Goal: Information Seeking & Learning: Check status

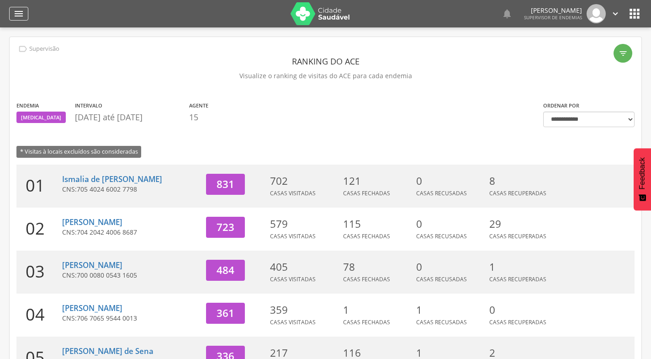
click at [16, 15] on icon "" at bounding box center [18, 13] width 11 height 11
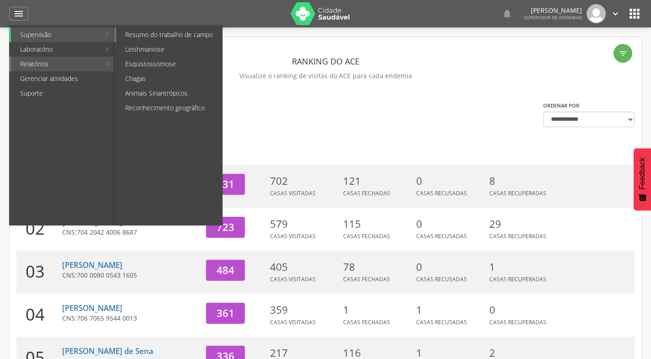
click at [186, 29] on link "Resumo do trabalho de campo" at bounding box center [169, 34] width 106 height 15
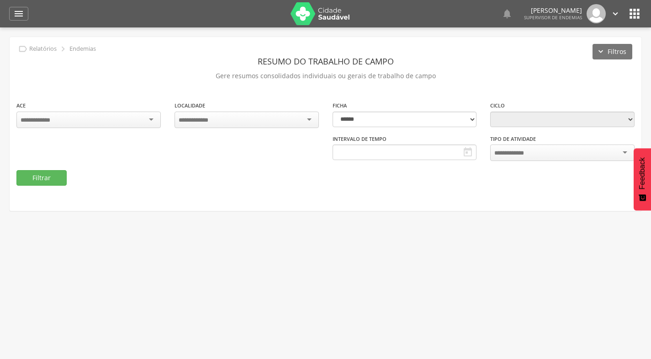
type input "**********"
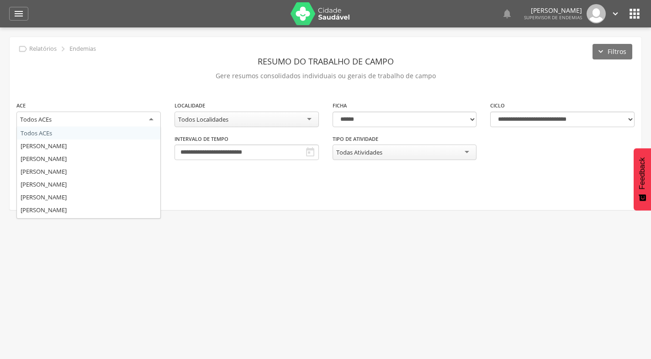
click at [143, 122] on div "Todos ACEs" at bounding box center [88, 119] width 144 height 16
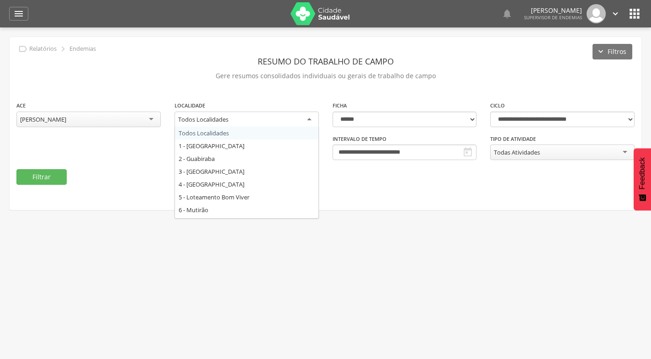
click at [220, 117] on div "Todos Localidades" at bounding box center [203, 119] width 50 height 8
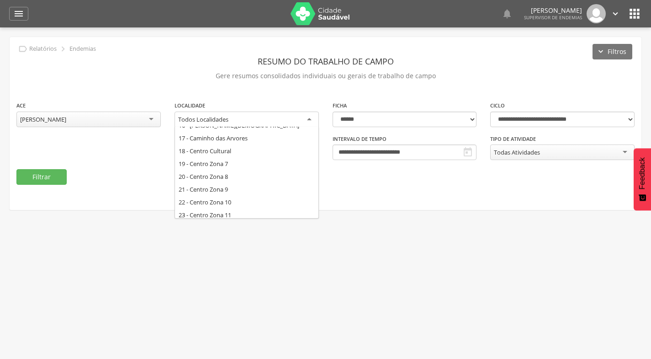
scroll to position [274, 0]
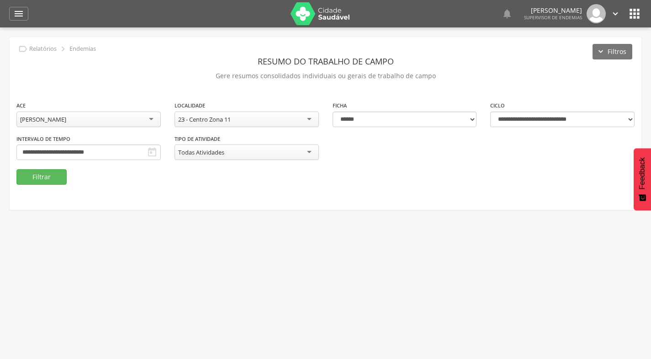
click at [154, 153] on icon "" at bounding box center [152, 152] width 11 height 11
click at [153, 153] on icon "" at bounding box center [152, 152] width 11 height 11
click at [152, 153] on icon "" at bounding box center [152, 152] width 11 height 11
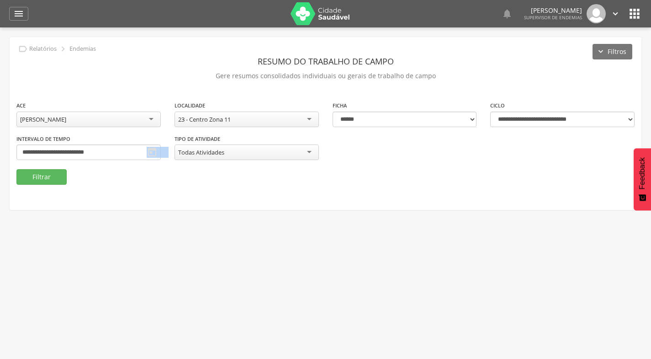
click at [152, 153] on icon "" at bounding box center [152, 152] width 11 height 11
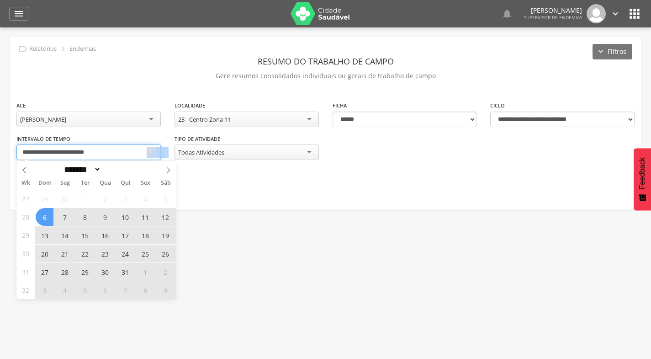
drag, startPoint x: 152, startPoint y: 153, endPoint x: 132, endPoint y: 155, distance: 19.7
click at [132, 155] on input "**********" at bounding box center [88, 152] width 144 height 16
click at [101, 169] on select "******* ********* ***** ***** **** ***** ***** ******" at bounding box center [81, 169] width 40 height 10
select select "*"
click at [61, 164] on select "******* ********* ***** ***** **** ***** ***** ******" at bounding box center [81, 169] width 40 height 10
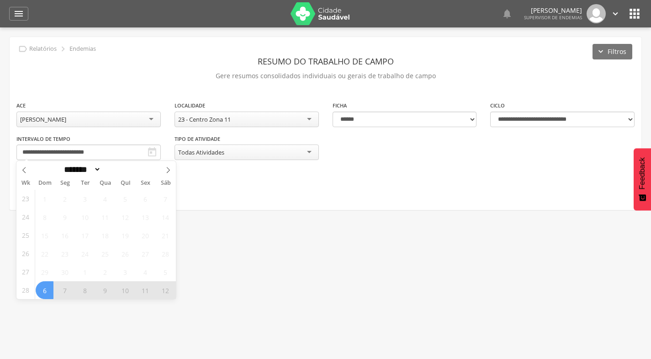
click at [45, 281] on span "6" at bounding box center [45, 290] width 18 height 18
type input "**********"
click at [101, 170] on select "******* ********* ***** ***** **** ***** ***** ******" at bounding box center [81, 169] width 40 height 10
select select "*"
click at [61, 164] on select "******* ********* ***** ***** **** ***** ***** ******" at bounding box center [81, 169] width 40 height 10
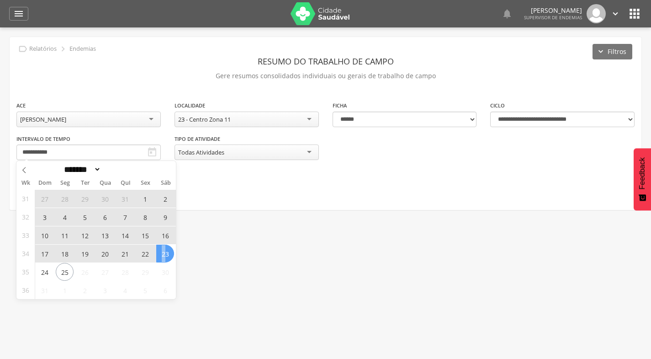
click at [164, 258] on span "23" at bounding box center [165, 253] width 18 height 18
type input "**********"
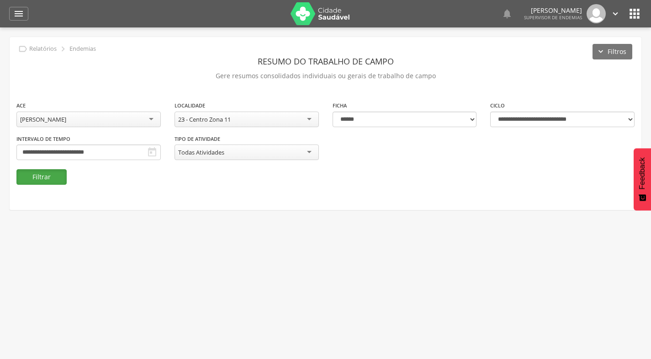
click at [55, 176] on button "Filtrar" at bounding box center [41, 177] width 50 height 16
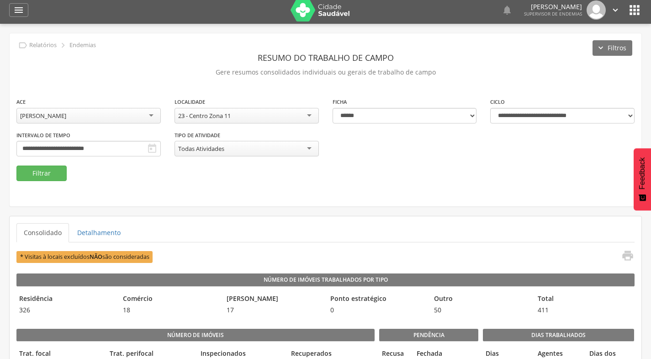
scroll to position [0, 0]
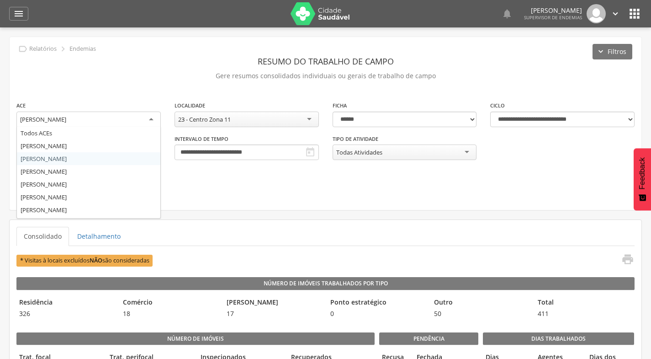
click at [148, 115] on div "[PERSON_NAME]" at bounding box center [88, 119] width 144 height 16
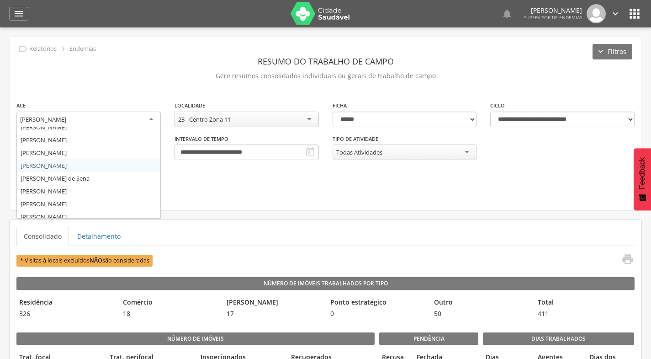
scroll to position [137, 0]
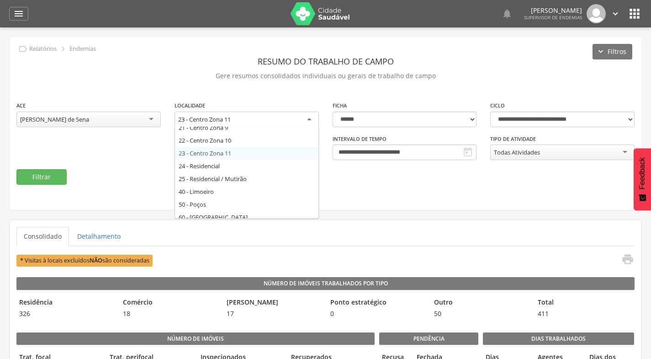
click at [222, 117] on div "23 - Centro Zona 11" at bounding box center [204, 119] width 53 height 8
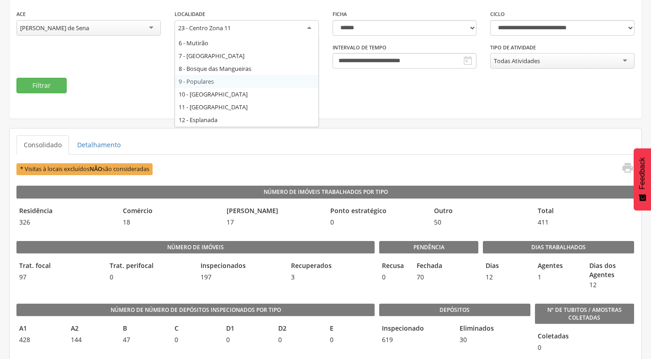
scroll to position [91, 0]
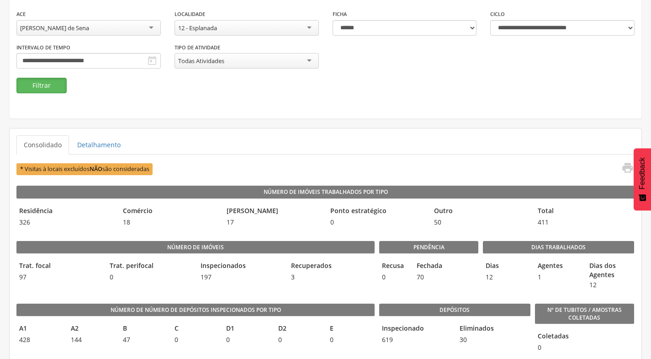
click at [53, 80] on button "Filtrar" at bounding box center [41, 86] width 50 height 16
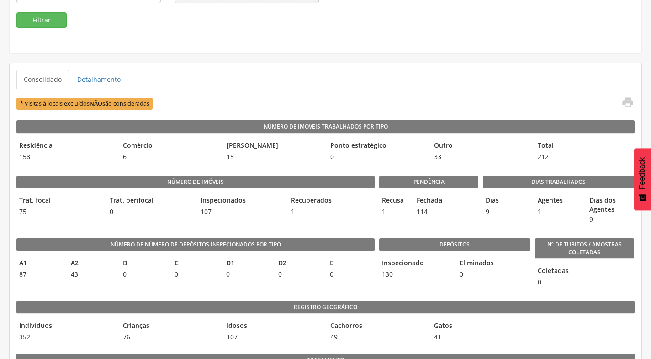
scroll to position [52, 0]
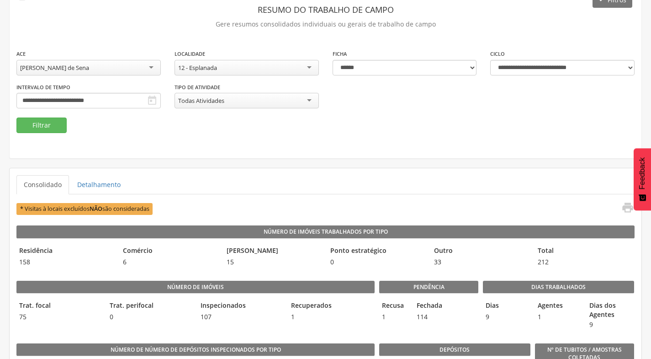
click at [217, 69] on div "12 - Esplanada" at bounding box center [197, 68] width 39 height 8
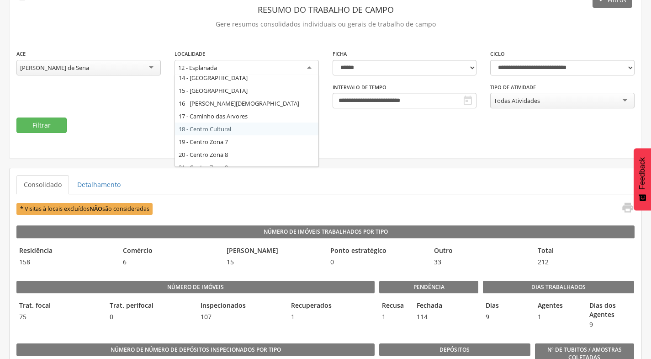
scroll to position [228, 0]
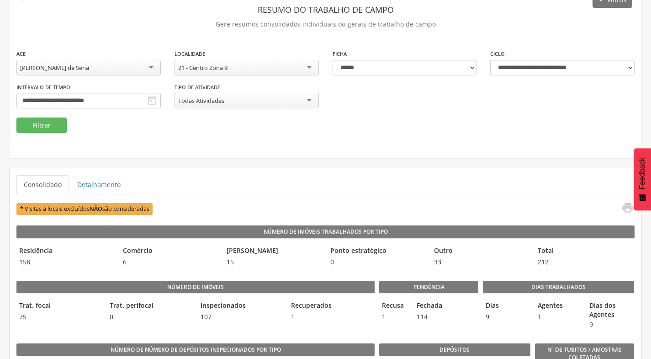
click at [149, 68] on div "[PERSON_NAME] de Sena" at bounding box center [88, 68] width 144 height 16
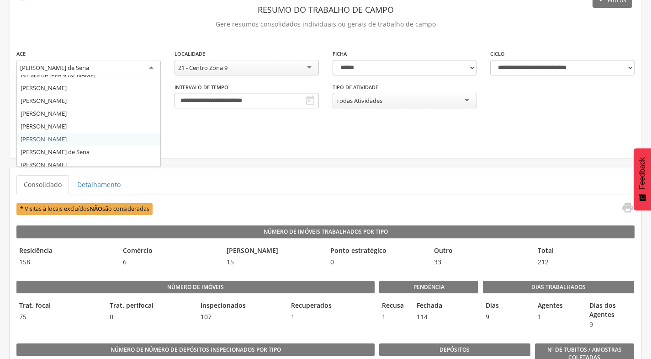
scroll to position [46, 0]
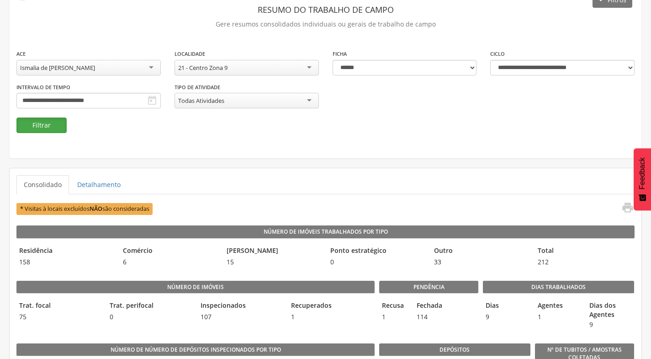
click at [59, 125] on button "Filtrar" at bounding box center [41, 125] width 50 height 16
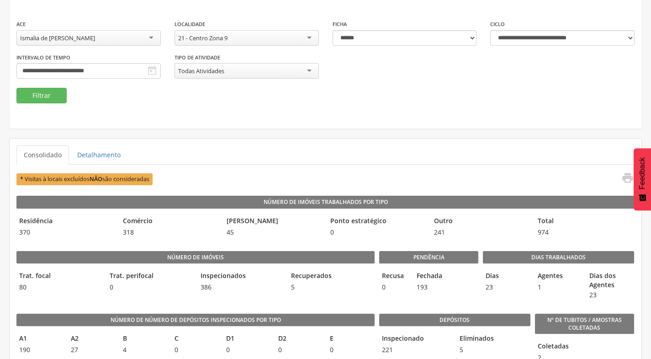
scroll to position [97, 0]
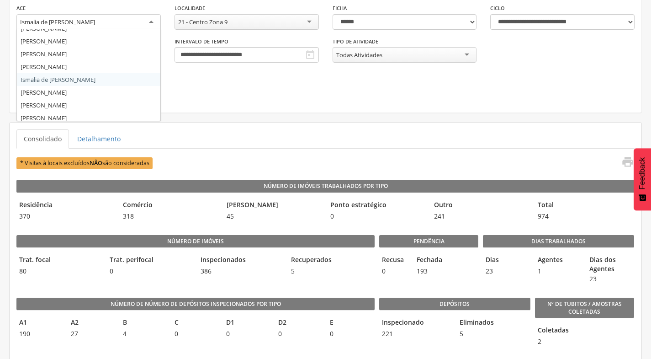
click at [125, 26] on div "Ismalia de [PERSON_NAME]" at bounding box center [88, 22] width 144 height 16
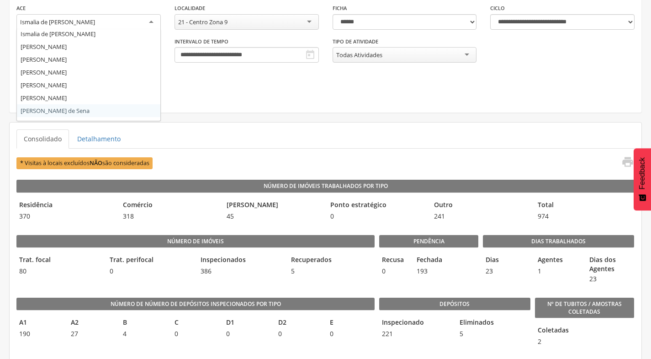
scroll to position [0, 0]
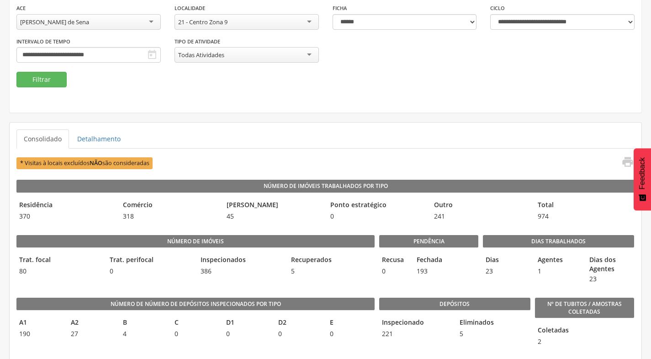
click at [202, 29] on div "21 - Centro Zona 9 Todos Localidades 1 - [GEOGRAPHIC_DATA] 2 - [GEOGRAPHIC_DATA…" at bounding box center [247, 22] width 144 height 16
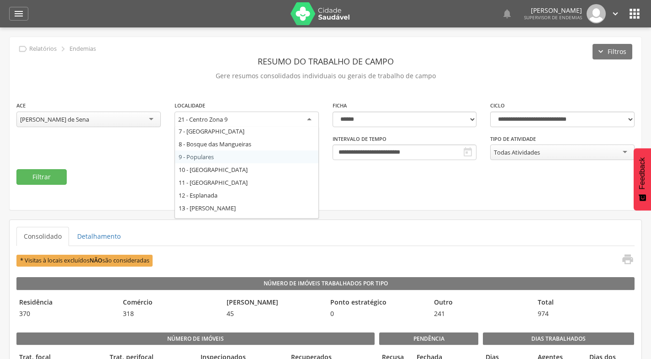
scroll to position [137, 0]
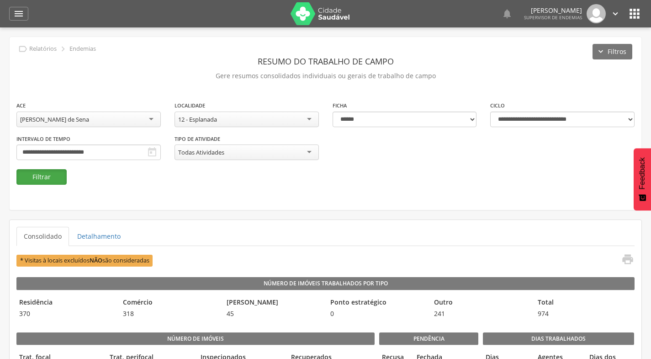
click at [61, 176] on button "Filtrar" at bounding box center [41, 177] width 50 height 16
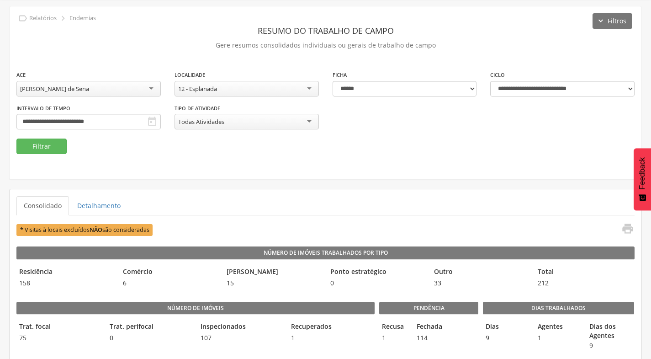
scroll to position [91, 0]
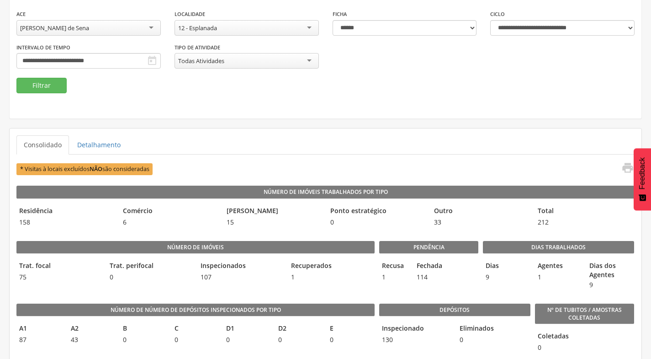
click at [148, 26] on div "[PERSON_NAME] de Sena" at bounding box center [88, 28] width 144 height 16
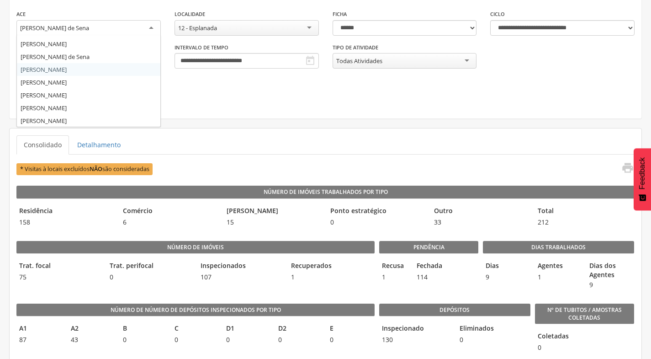
scroll to position [152, 0]
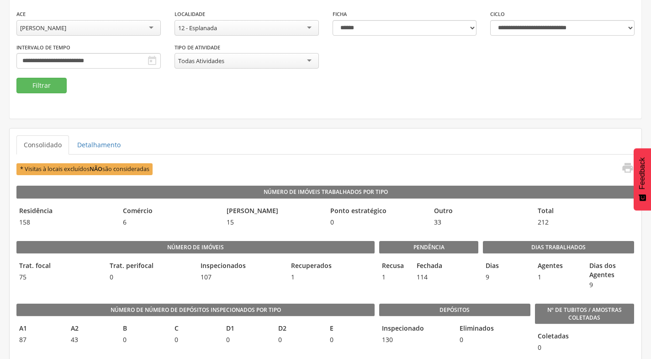
click at [195, 29] on div "12 - Esplanada" at bounding box center [197, 28] width 39 height 8
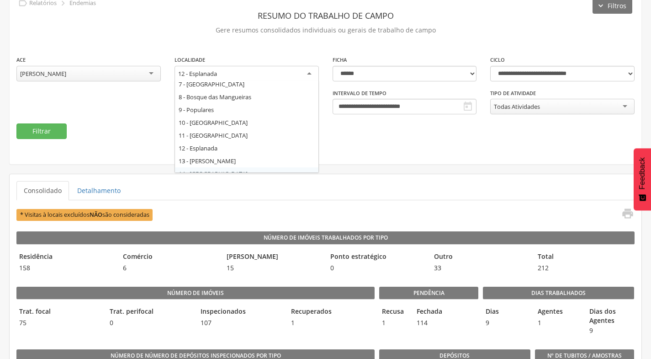
scroll to position [77, 0]
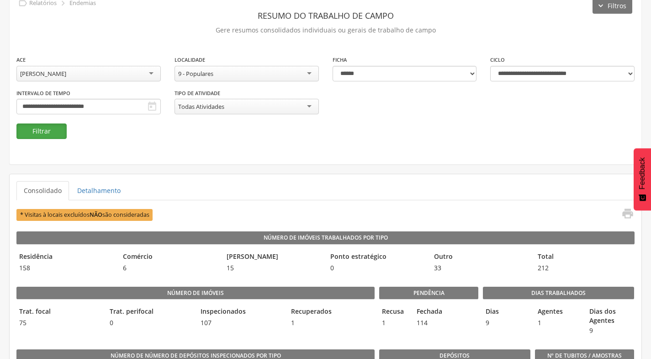
click at [56, 133] on button "Filtrar" at bounding box center [41, 131] width 50 height 16
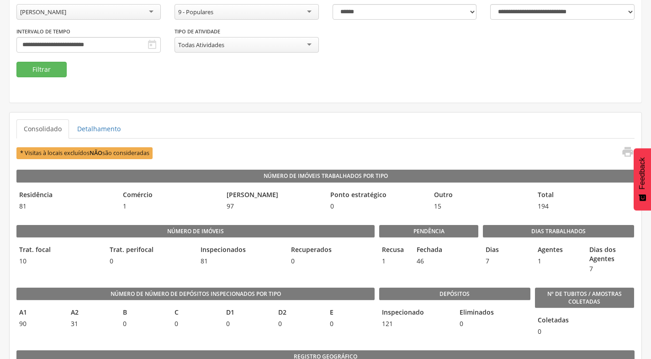
scroll to position [91, 0]
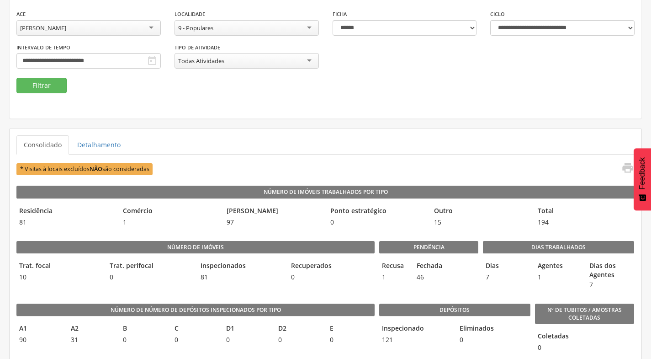
click at [144, 33] on div "[PERSON_NAME]" at bounding box center [88, 28] width 144 height 16
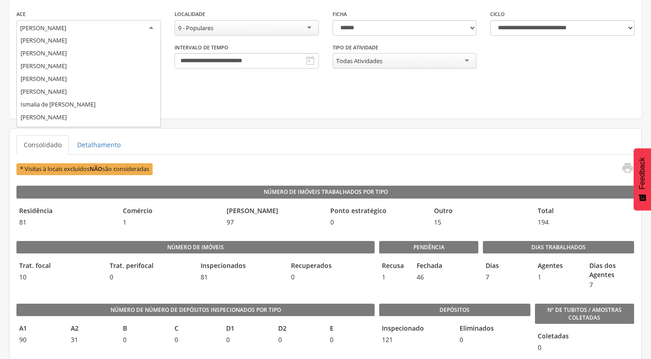
scroll to position [15, 0]
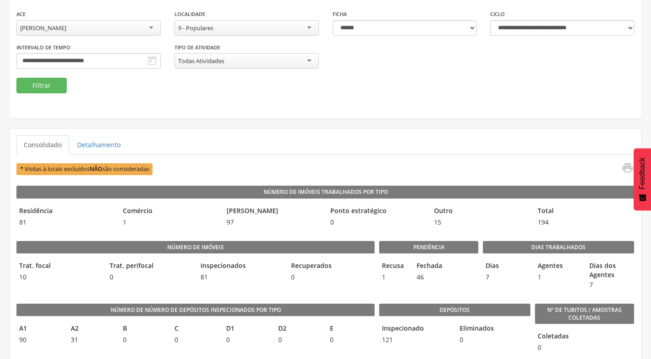
click at [205, 27] on div "9 - Populares" at bounding box center [195, 28] width 35 height 8
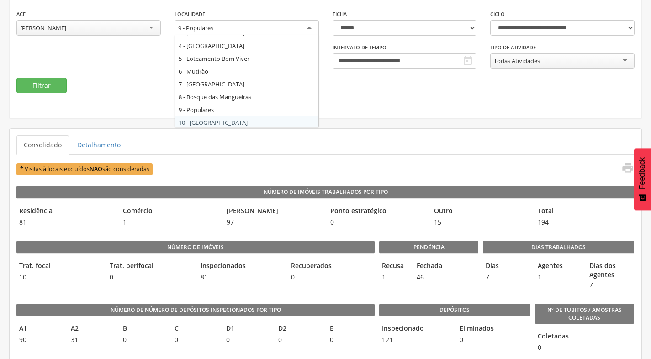
scroll to position [31, 0]
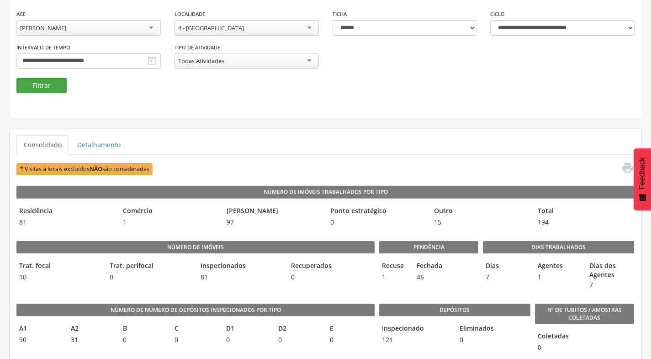
click at [53, 90] on button "Filtrar" at bounding box center [41, 86] width 50 height 16
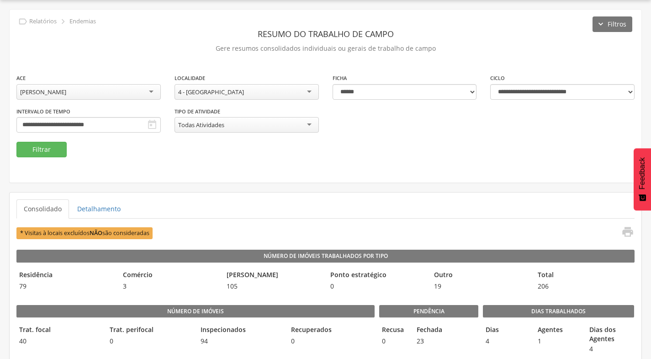
scroll to position [91, 0]
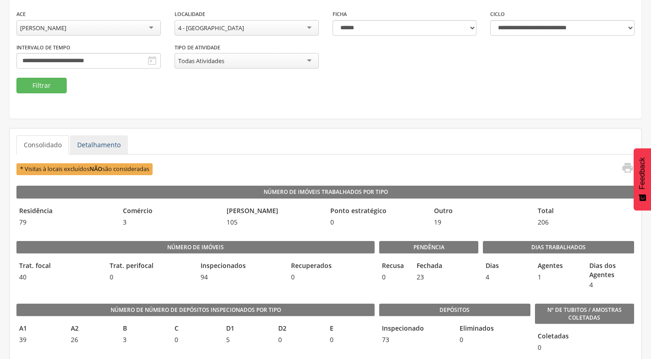
click at [108, 151] on link "Detalhamento" at bounding box center [99, 144] width 58 height 19
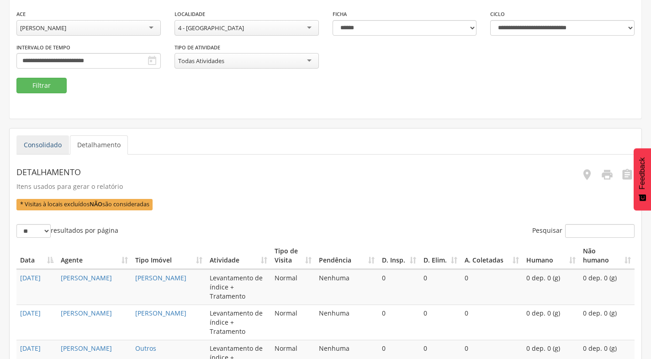
click at [36, 152] on link "Consolidado" at bounding box center [42, 144] width 53 height 19
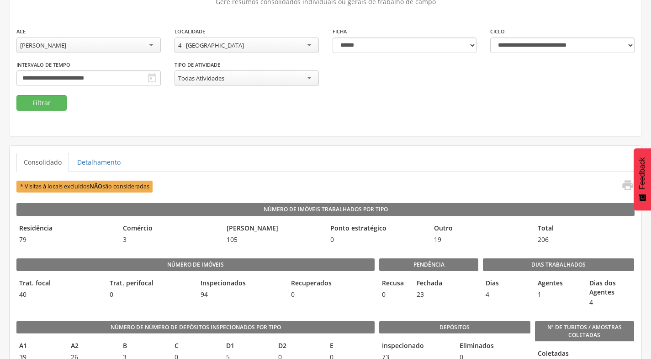
scroll to position [0, 0]
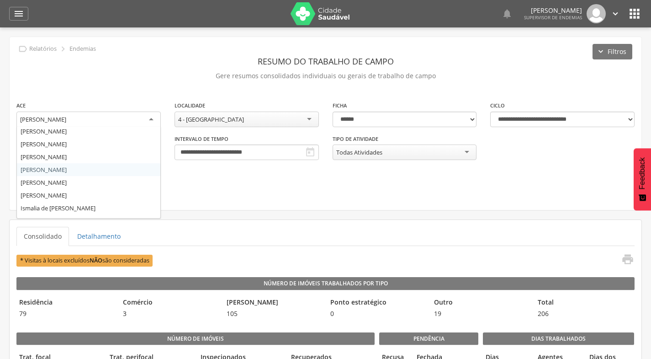
click at [137, 120] on div "[PERSON_NAME]" at bounding box center [88, 119] width 144 height 16
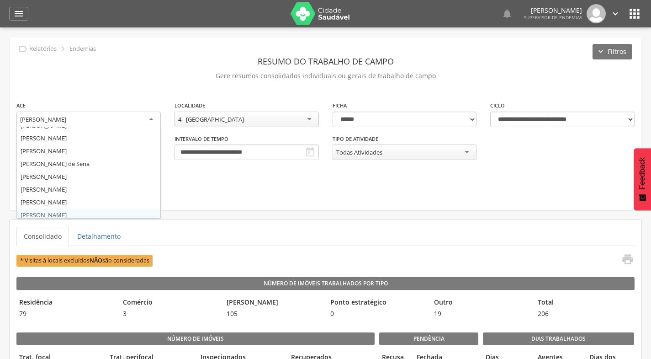
scroll to position [152, 0]
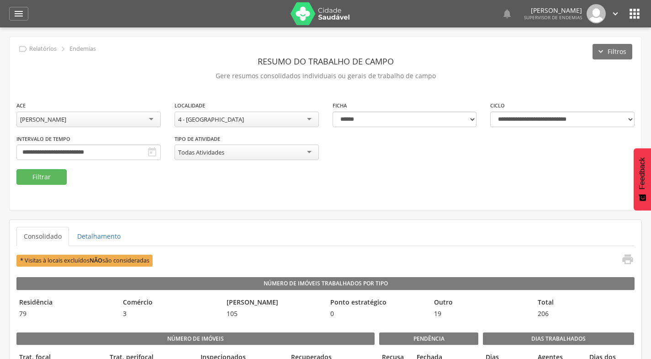
click at [204, 122] on div "4 - [GEOGRAPHIC_DATA]" at bounding box center [211, 119] width 66 height 8
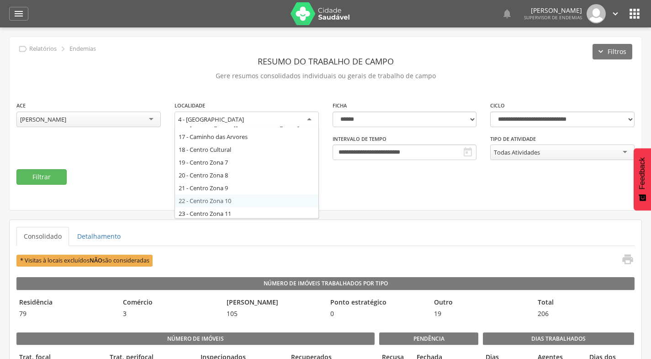
scroll to position [0, 0]
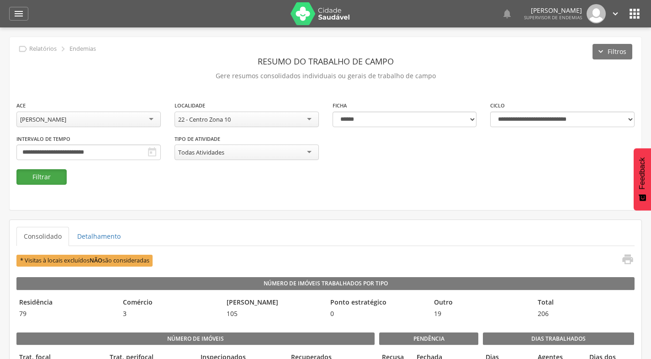
click at [61, 179] on button "Filtrar" at bounding box center [41, 177] width 50 height 16
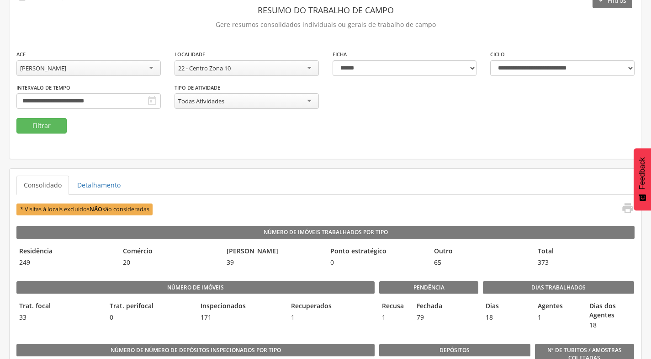
scroll to position [37, 0]
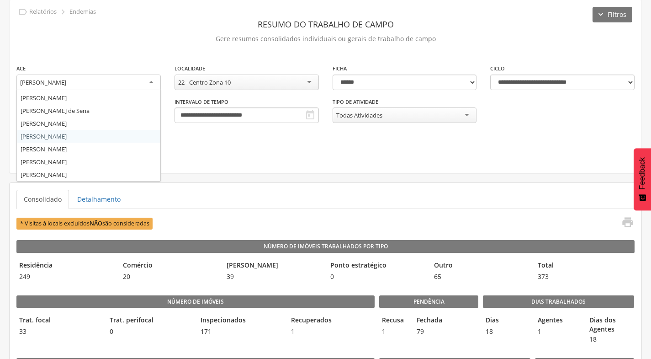
click at [138, 82] on div "[PERSON_NAME]" at bounding box center [88, 82] width 144 height 16
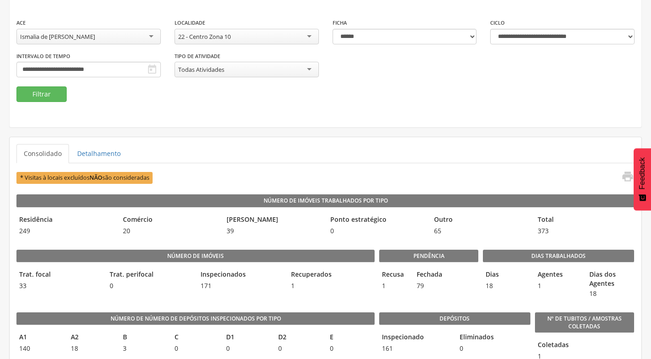
scroll to position [0, 0]
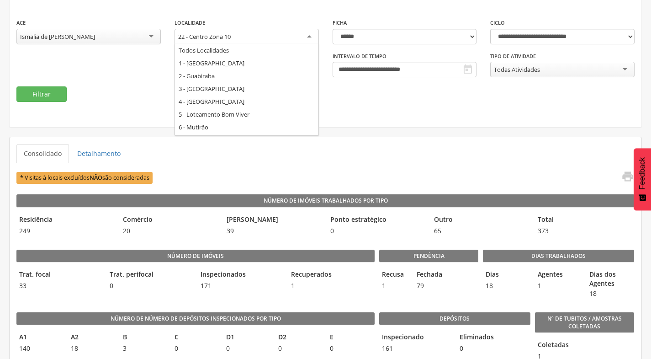
click at [233, 37] on div "22 - Centro Zona 10" at bounding box center [247, 37] width 144 height 16
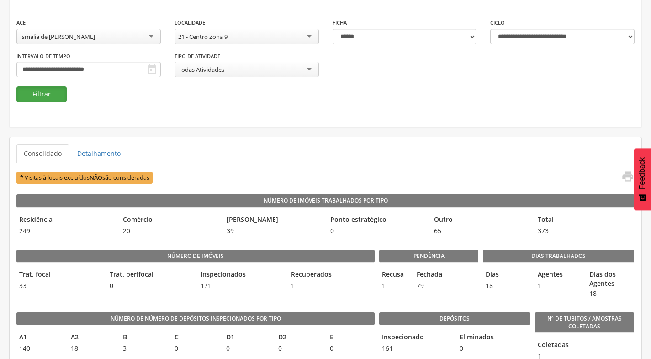
click at [47, 95] on button "Filtrar" at bounding box center [41, 94] width 50 height 16
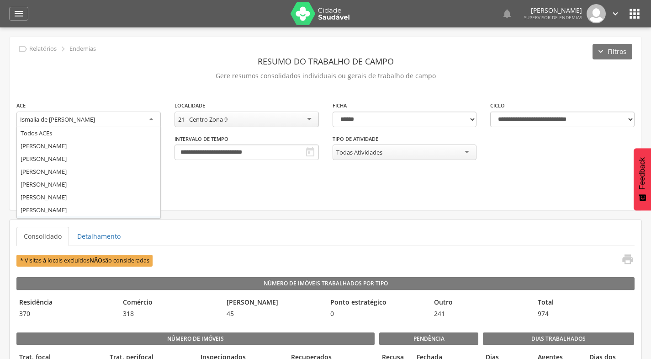
click at [152, 117] on div "Ismalia de [PERSON_NAME]" at bounding box center [88, 119] width 144 height 16
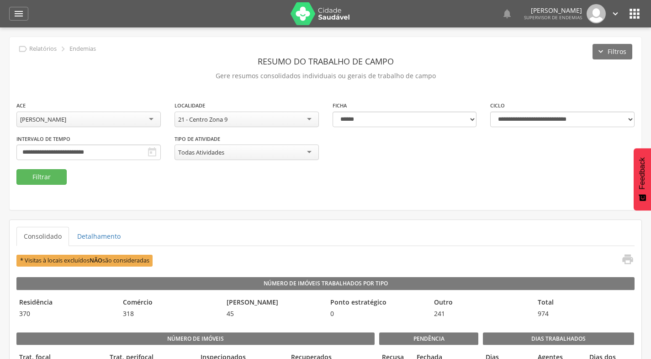
click at [250, 125] on div "21 - Centro Zona 9" at bounding box center [247, 119] width 144 height 16
click at [54, 184] on button "Filtrar" at bounding box center [41, 177] width 50 height 16
click at [619, 11] on icon "" at bounding box center [615, 14] width 10 height 10
click at [370, 173] on fieldset "**********" at bounding box center [325, 143] width 618 height 84
click at [153, 114] on div "[PERSON_NAME]" at bounding box center [88, 119] width 144 height 16
